Goal: Task Accomplishment & Management: Use online tool/utility

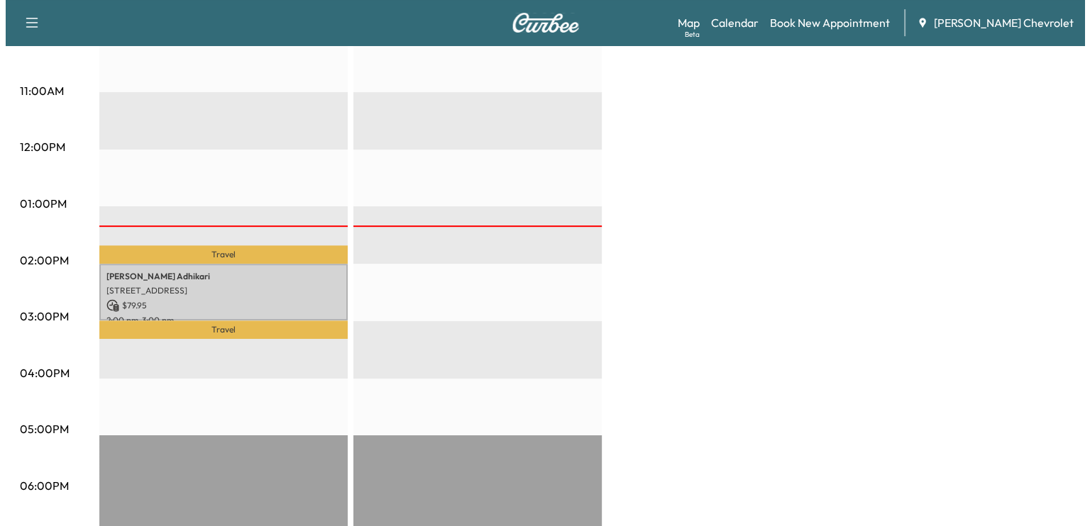
scroll to position [532, 0]
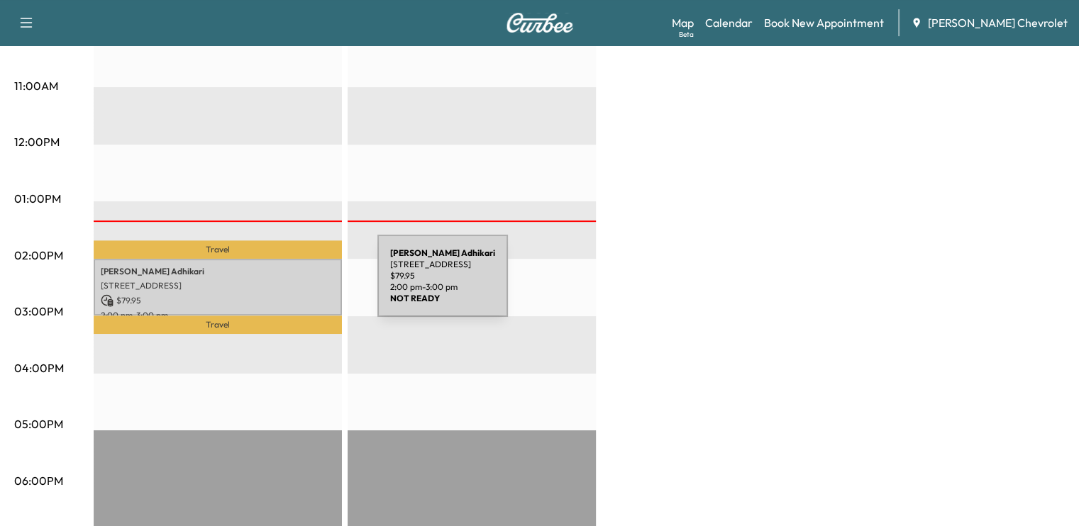
click at [262, 286] on div "[PERSON_NAME] [STREET_ADDRESS] $ 79.95 2:00 pm - 3:00 pm" at bounding box center [218, 287] width 248 height 57
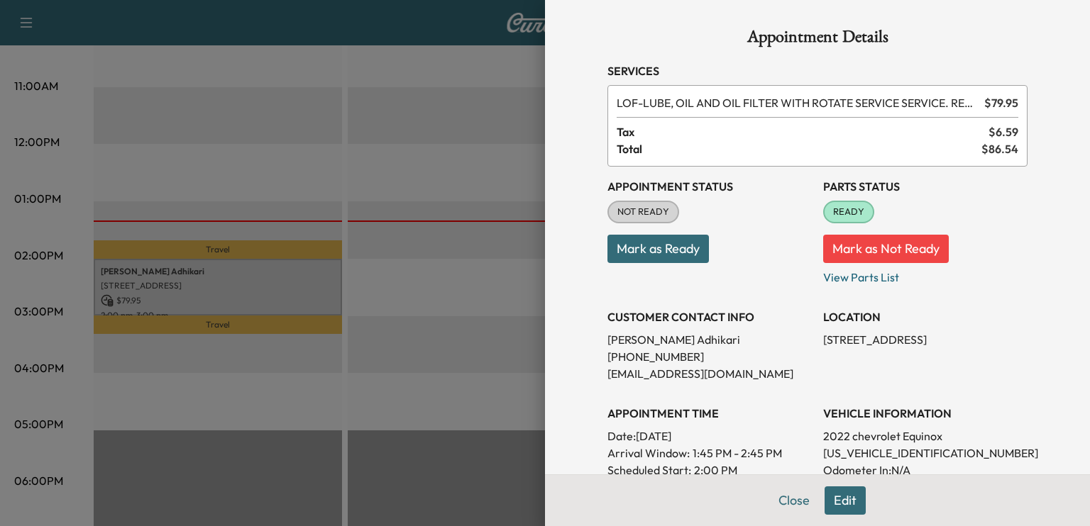
click at [665, 244] on button "Mark as Ready" at bounding box center [657, 249] width 101 height 28
click at [780, 497] on button "Close" at bounding box center [794, 501] width 50 height 28
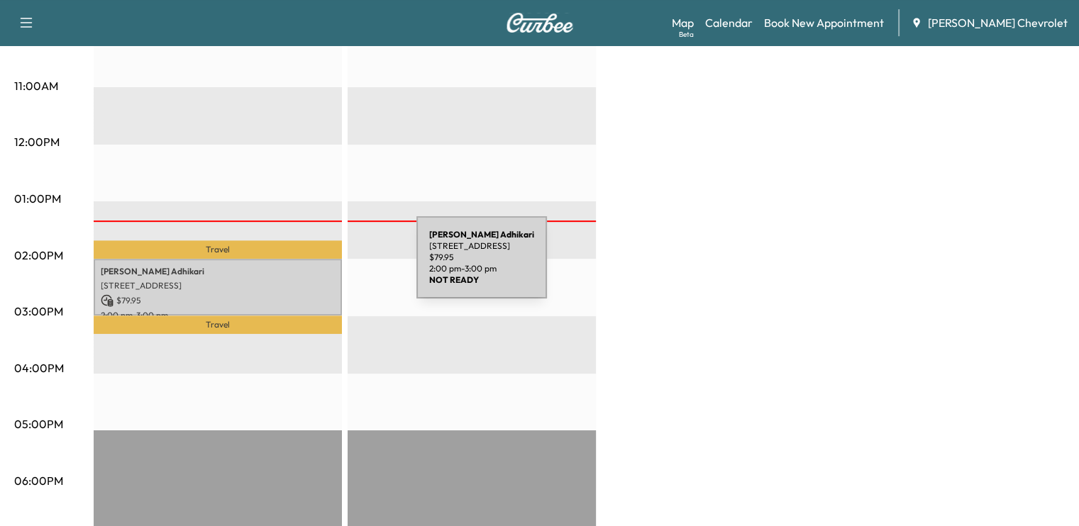
click at [305, 269] on p "[PERSON_NAME]" at bounding box center [218, 271] width 234 height 11
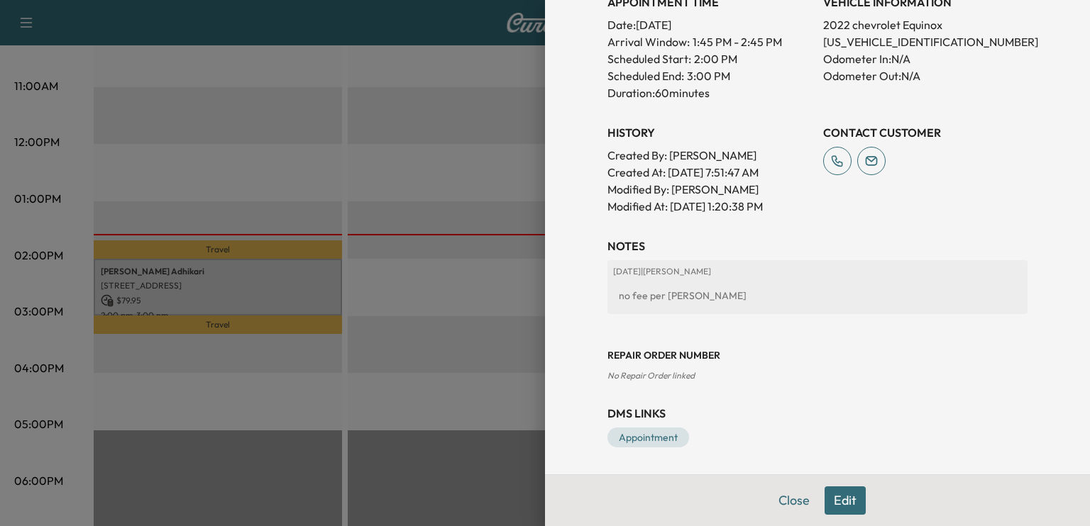
scroll to position [0, 0]
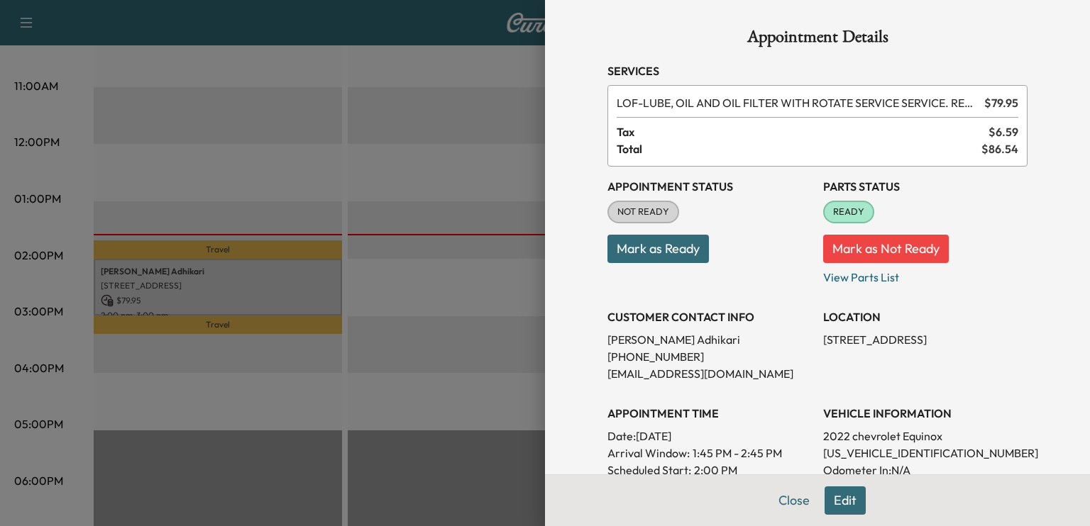
click at [635, 256] on button "Mark as Ready" at bounding box center [657, 249] width 101 height 28
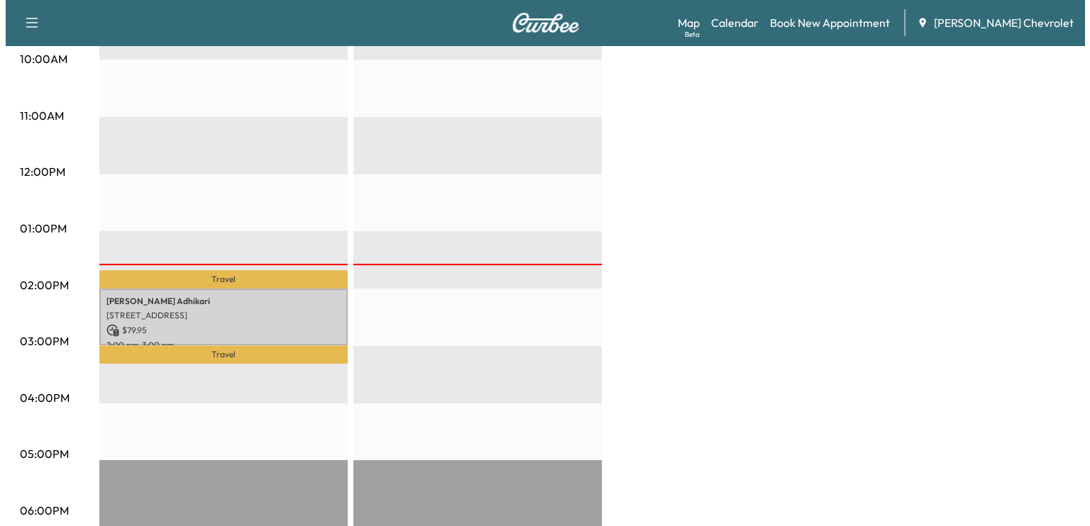
scroll to position [511, 0]
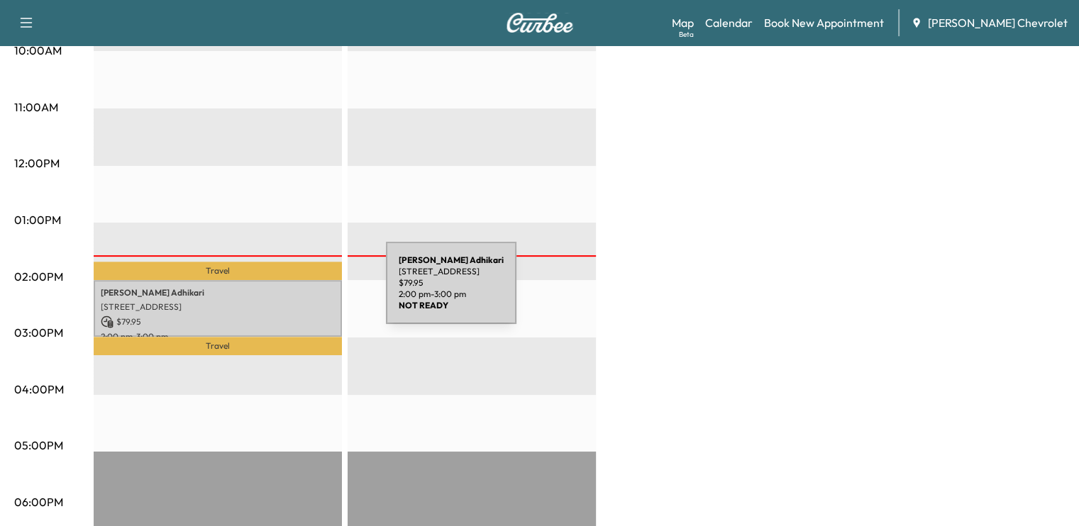
click at [280, 292] on p "[PERSON_NAME]" at bounding box center [218, 292] width 234 height 11
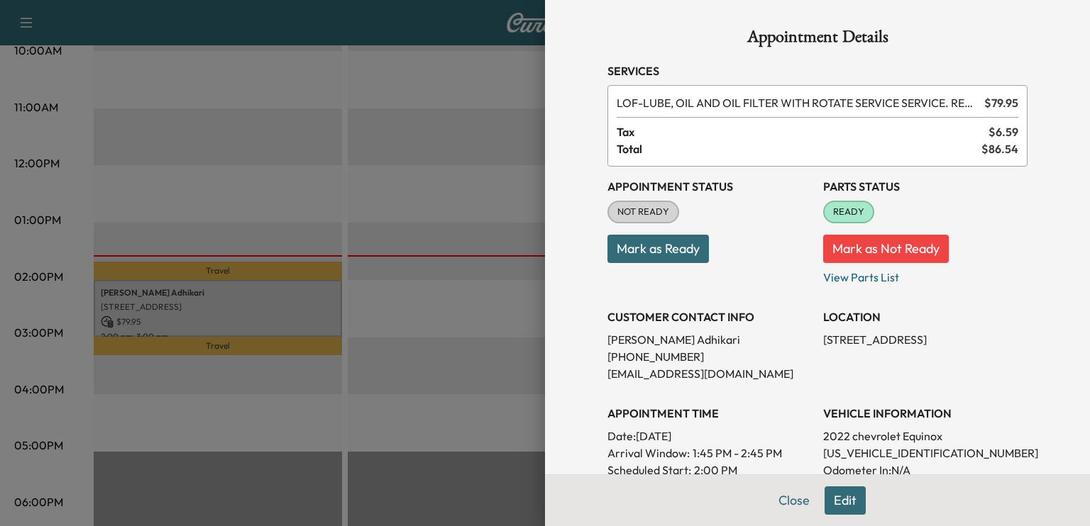
click at [687, 250] on button "Mark as Ready" at bounding box center [657, 249] width 101 height 28
click at [769, 487] on button "Close" at bounding box center [794, 501] width 50 height 28
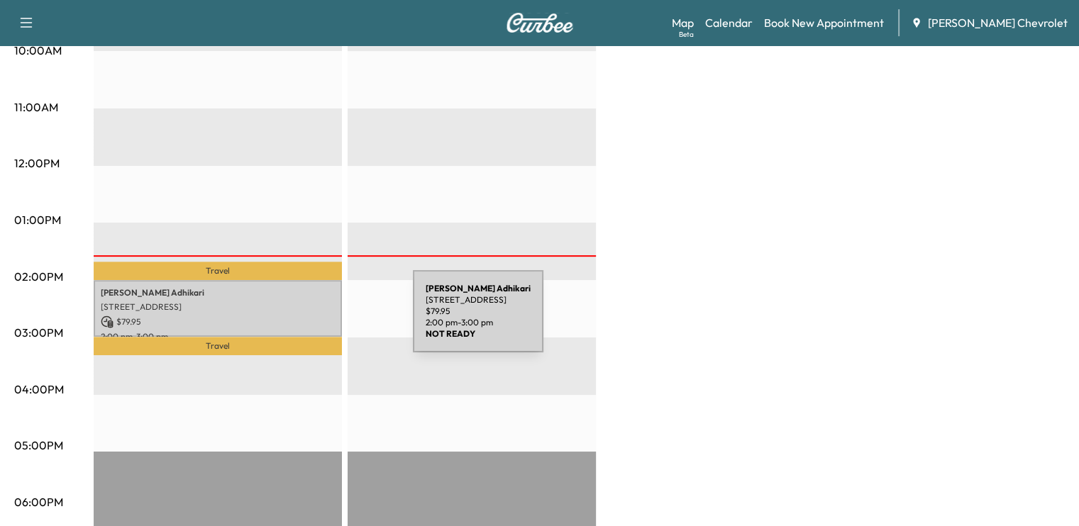
click at [306, 319] on p "$ 79.95" at bounding box center [218, 322] width 234 height 13
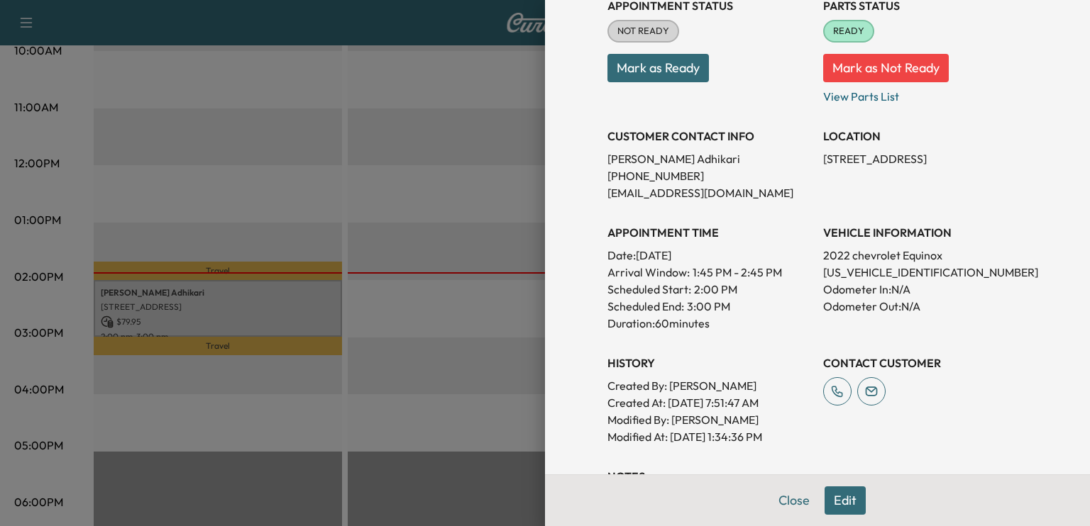
scroll to position [189, 0]
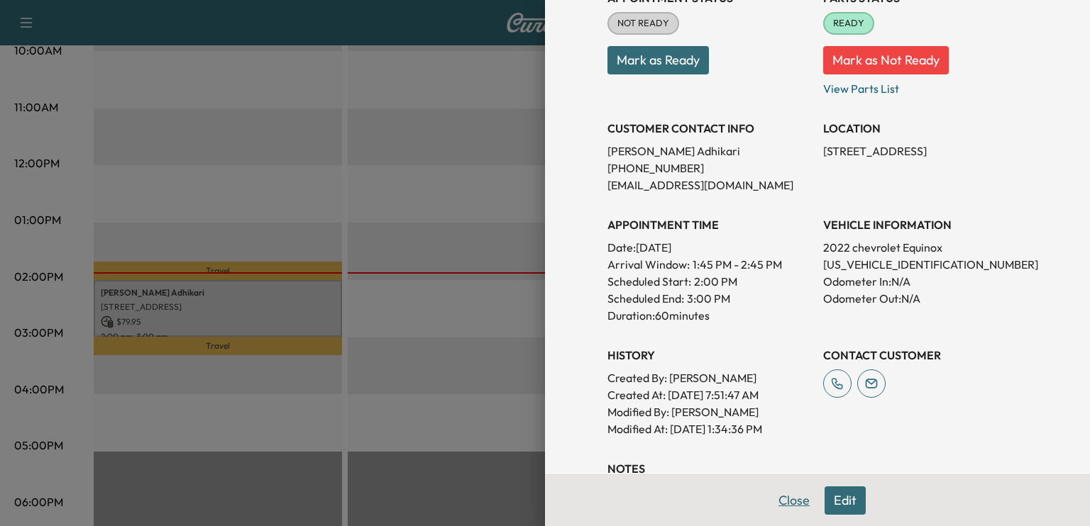
click at [782, 512] on button "Close" at bounding box center [794, 501] width 50 height 28
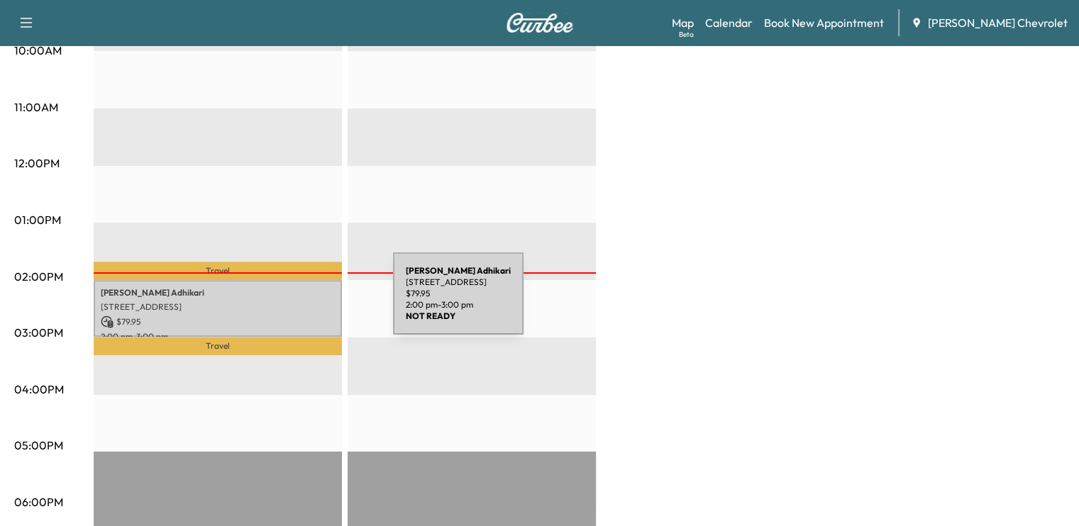
click at [287, 302] on p "[STREET_ADDRESS]" at bounding box center [218, 307] width 234 height 11
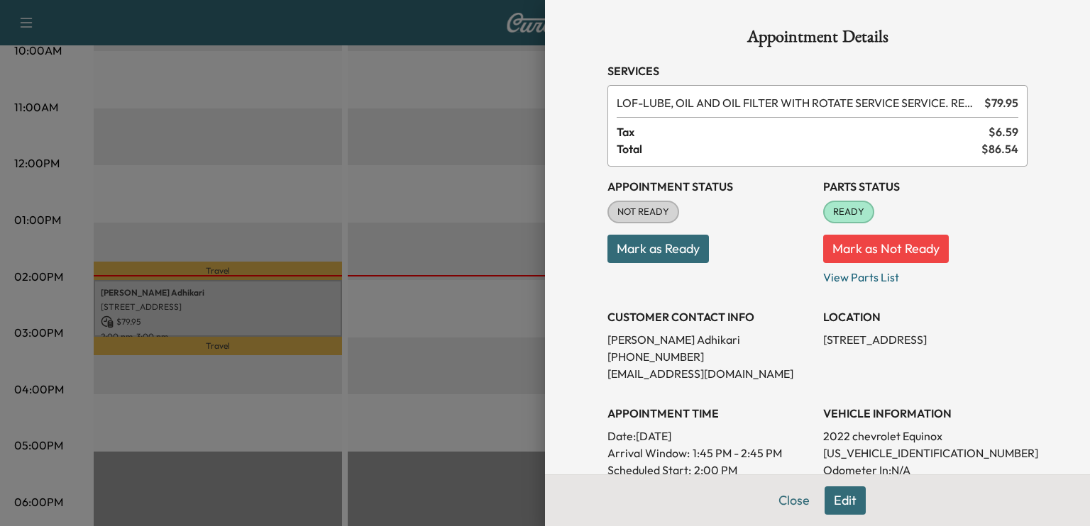
click at [687, 255] on button "Mark as Ready" at bounding box center [657, 249] width 101 height 28
click at [785, 505] on button "Close" at bounding box center [794, 501] width 50 height 28
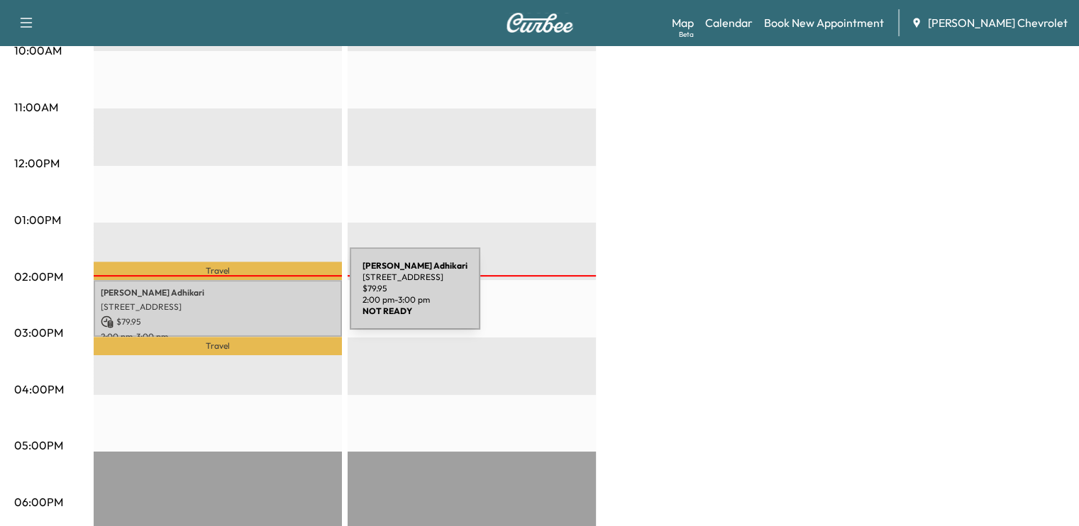
click at [243, 302] on p "[STREET_ADDRESS]" at bounding box center [218, 307] width 234 height 11
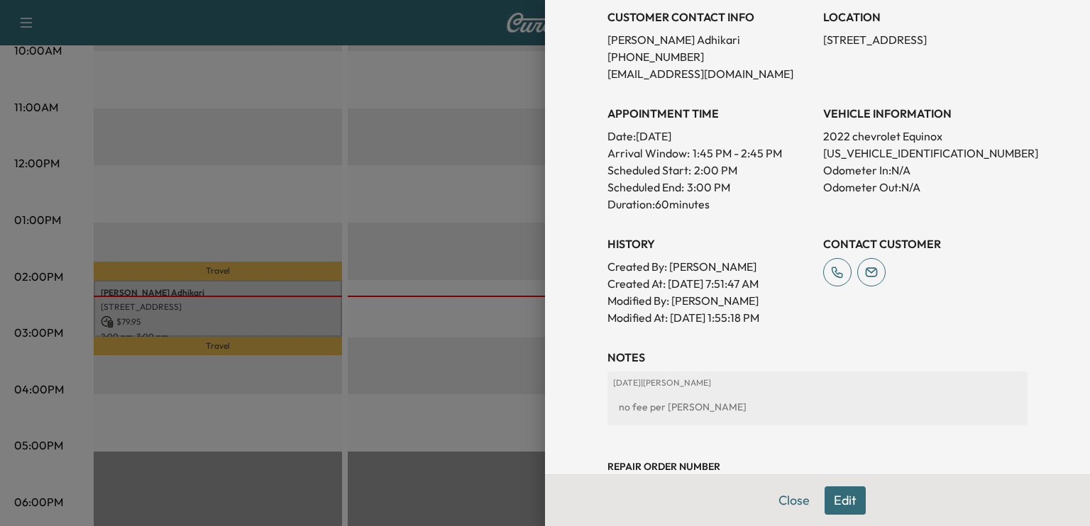
scroll to position [0, 0]
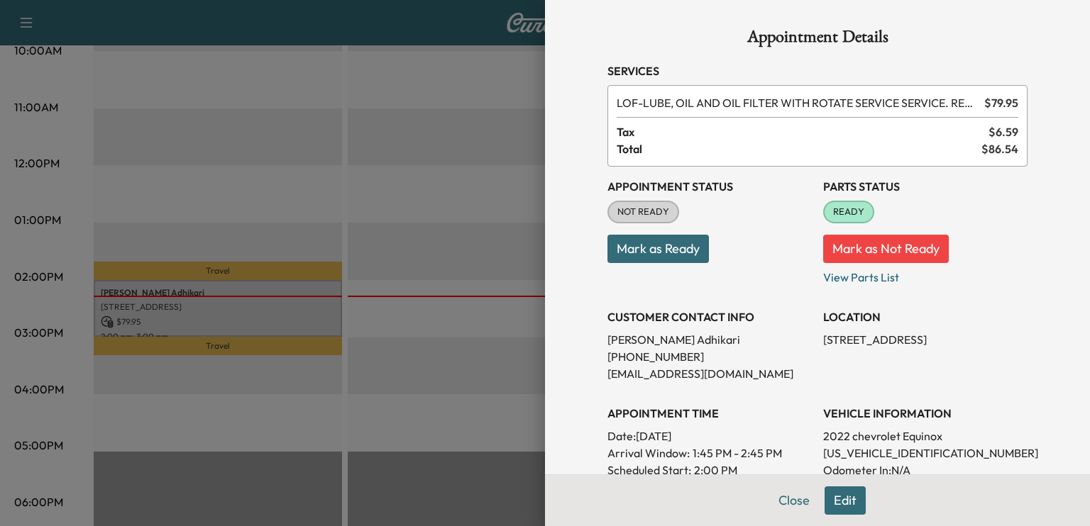
click at [679, 243] on button "Mark as Ready" at bounding box center [657, 249] width 101 height 28
click at [772, 504] on button "Close" at bounding box center [794, 501] width 50 height 28
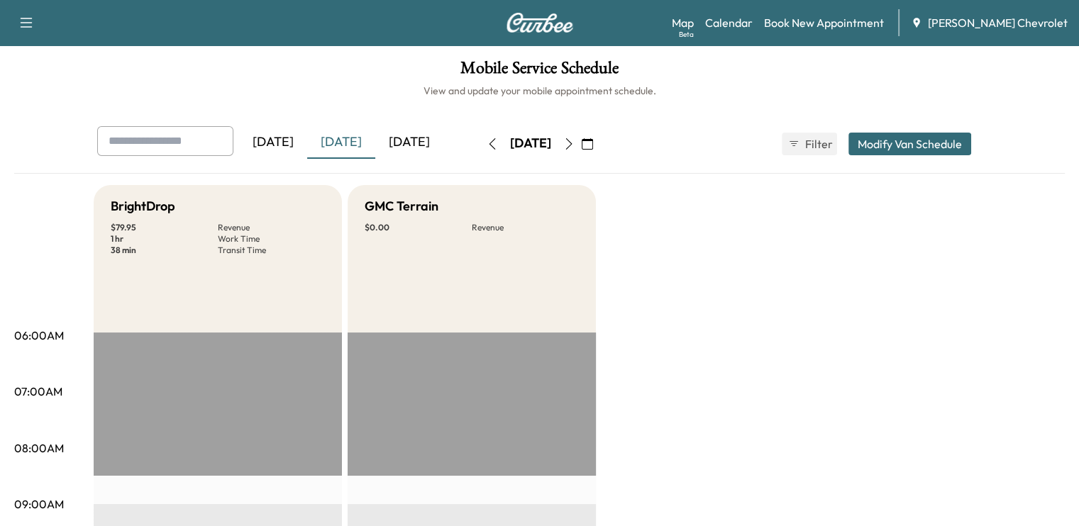
click at [375, 146] on div "[DATE]" at bounding box center [409, 142] width 68 height 33
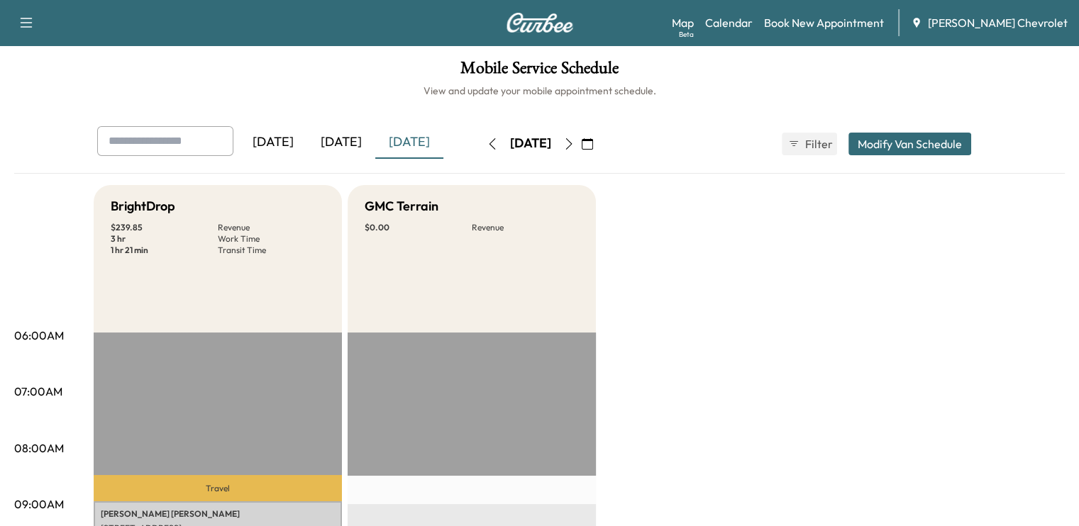
click at [307, 136] on div "[DATE]" at bounding box center [341, 142] width 68 height 33
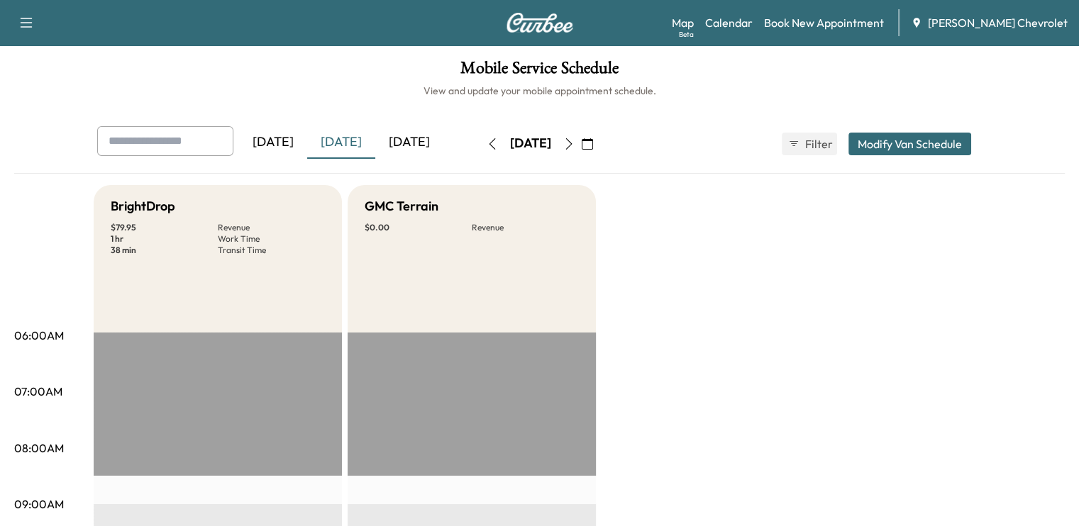
click at [375, 150] on div "[DATE]" at bounding box center [409, 142] width 68 height 33
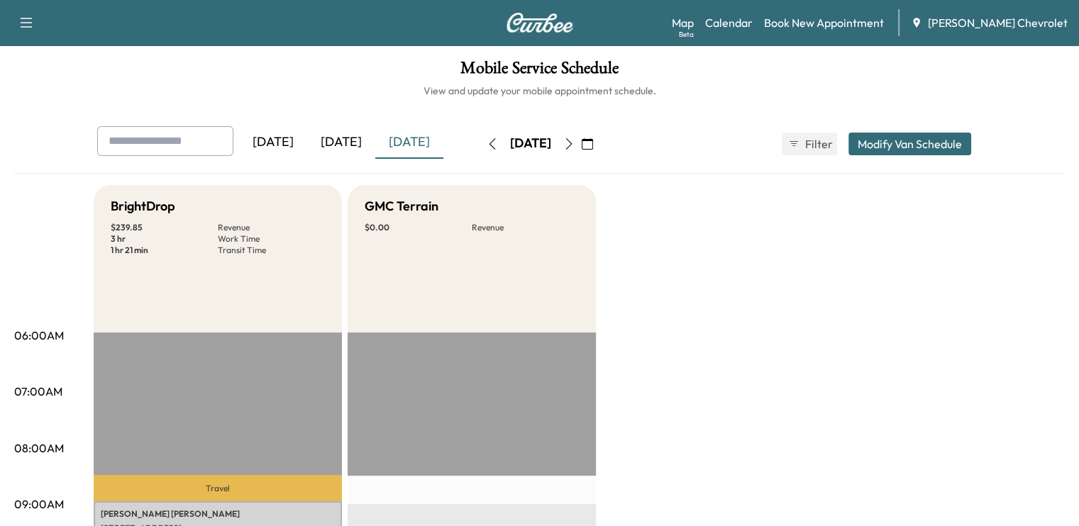
click at [307, 136] on div "[DATE]" at bounding box center [341, 142] width 68 height 33
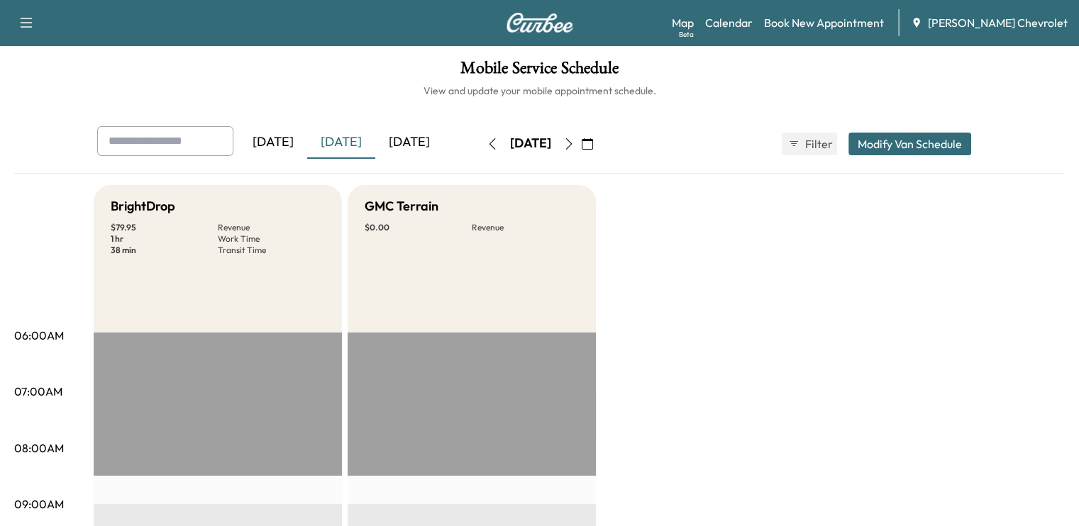
click at [375, 138] on div "[DATE]" at bounding box center [409, 142] width 68 height 33
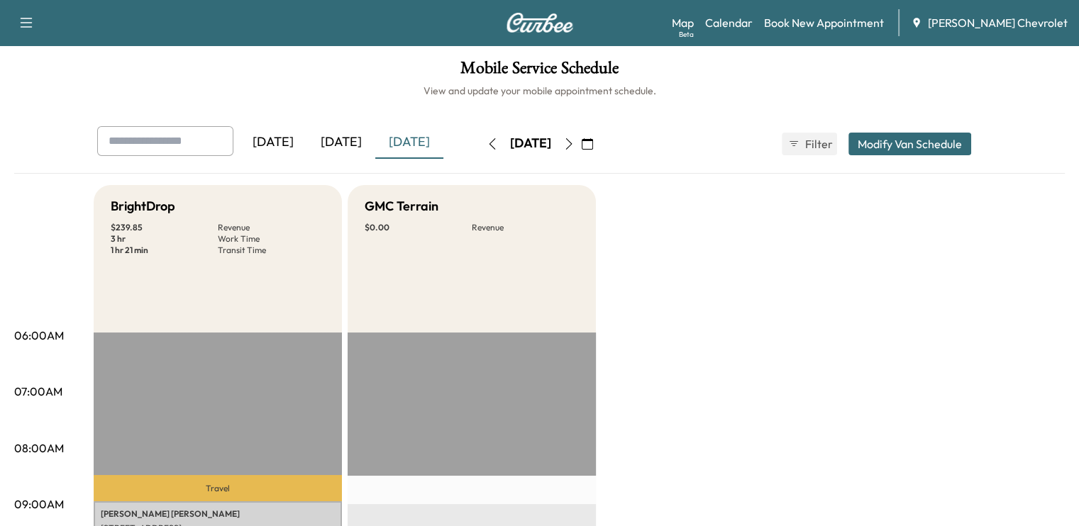
click at [480, 150] on button "button" at bounding box center [492, 144] width 24 height 23
